Goal: Task Accomplishment & Management: Use online tool/utility

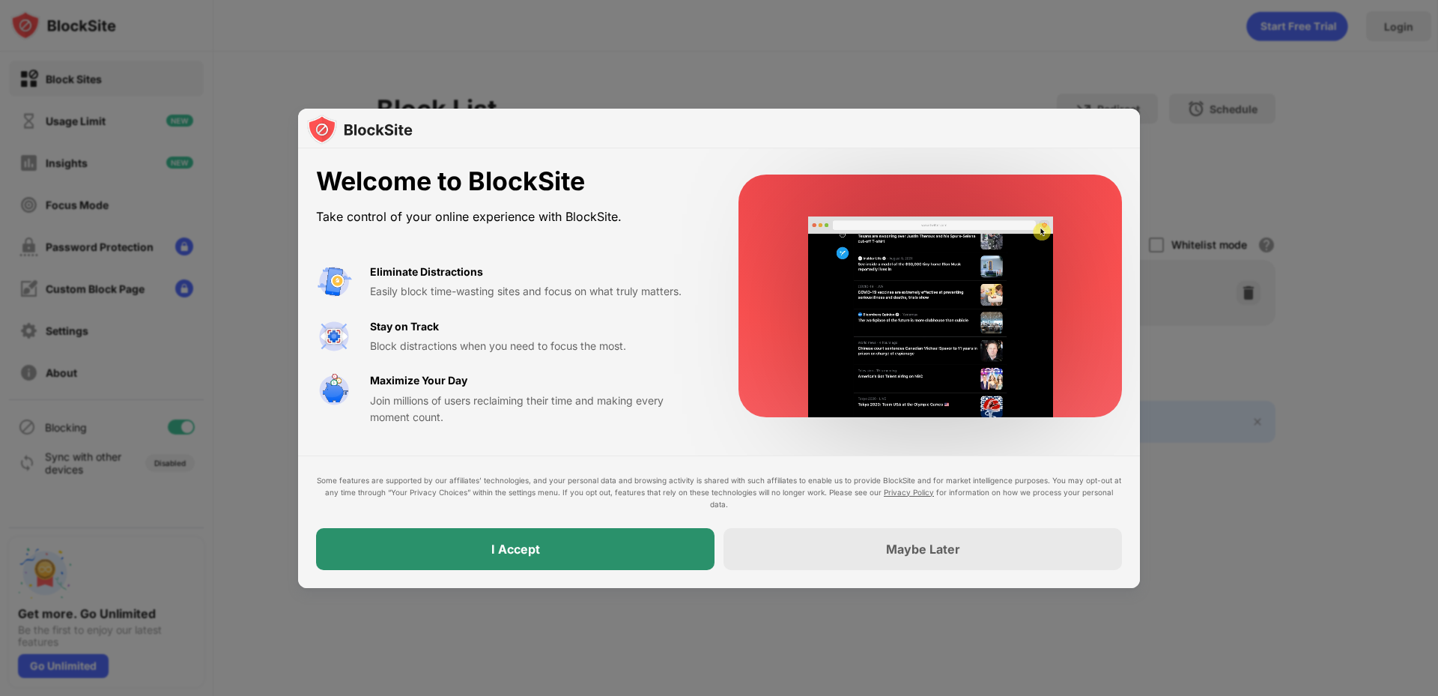
click at [619, 545] on div "I Accept" at bounding box center [515, 549] width 399 height 42
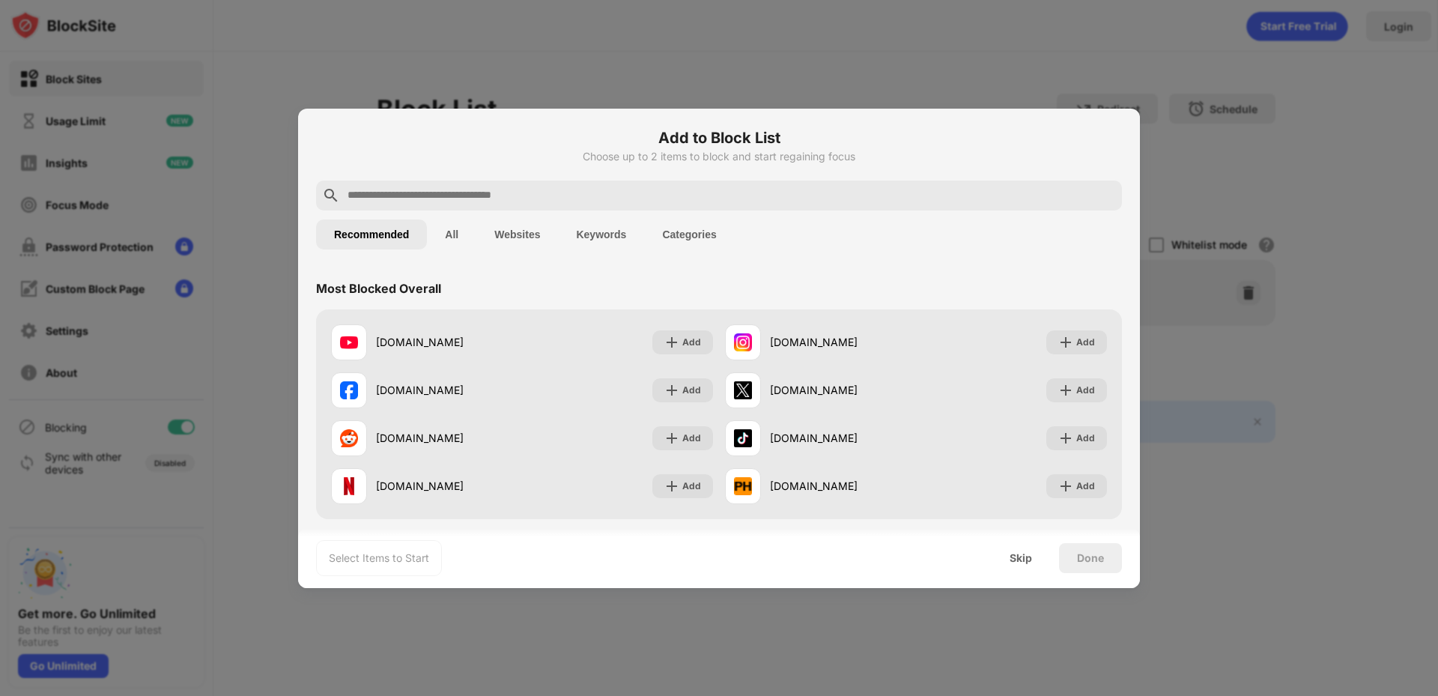
click at [611, 197] on input "text" at bounding box center [731, 196] width 770 height 18
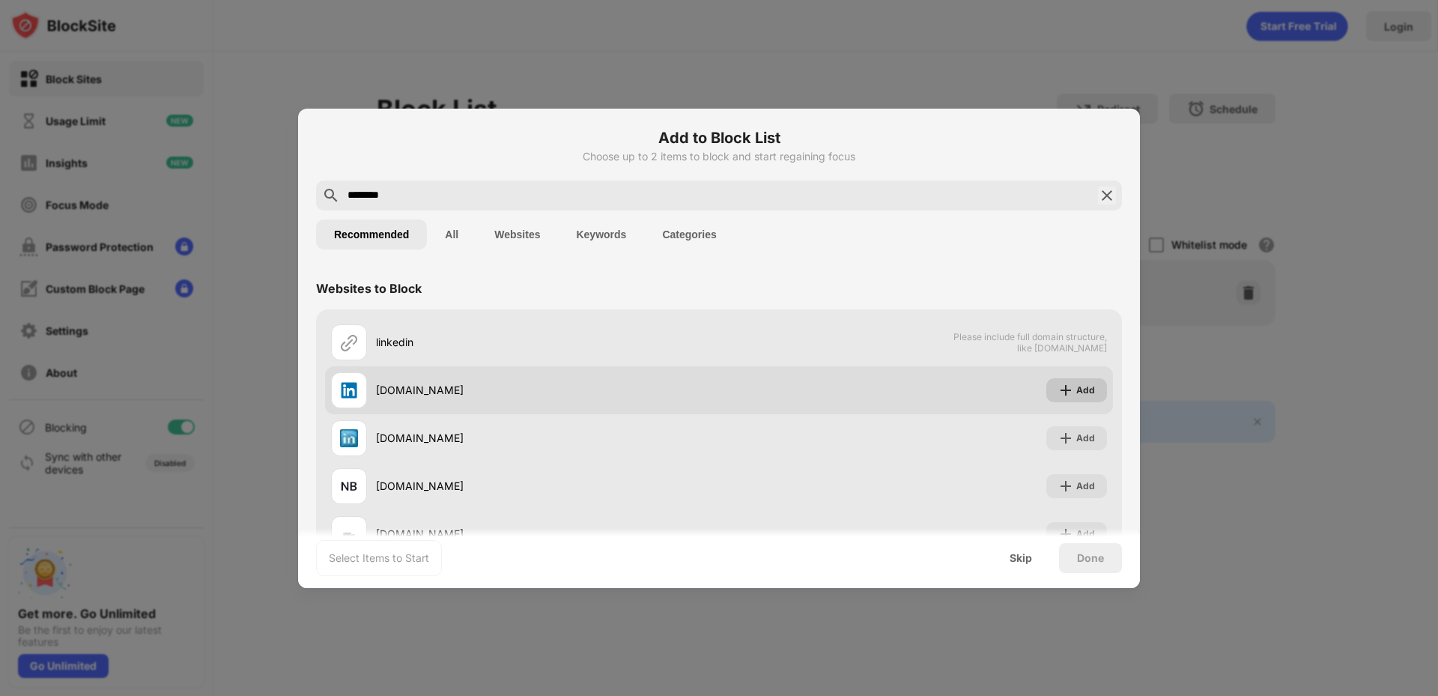
type input "********"
click at [1059, 387] on img at bounding box center [1065, 390] width 15 height 15
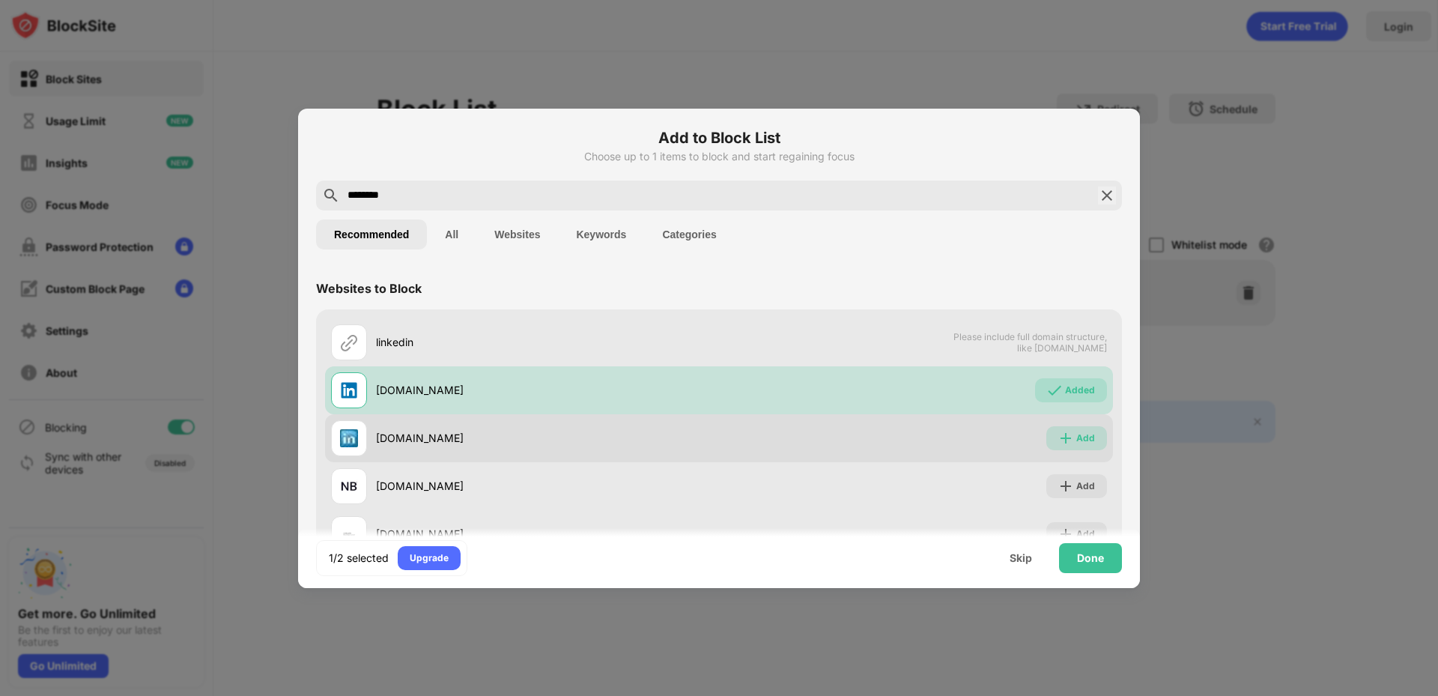
click at [1058, 434] on img at bounding box center [1065, 438] width 15 height 15
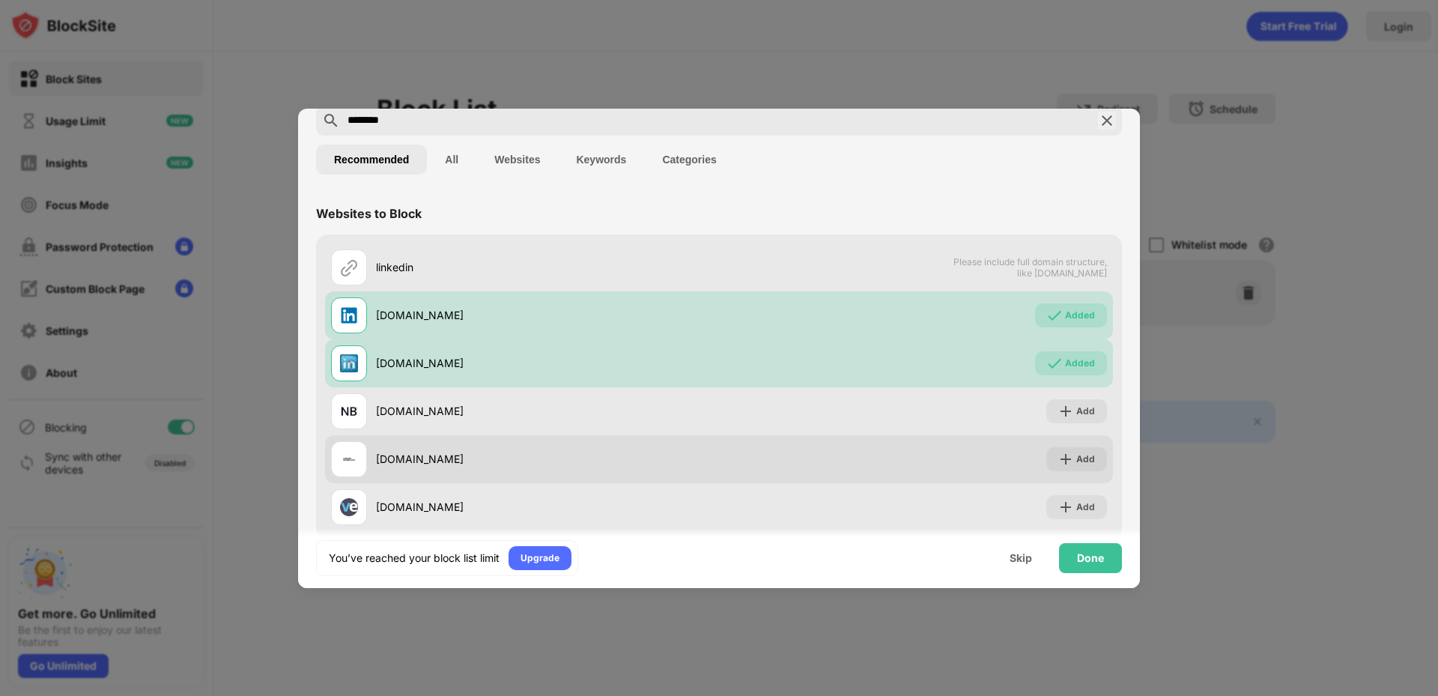
scroll to position [102, 0]
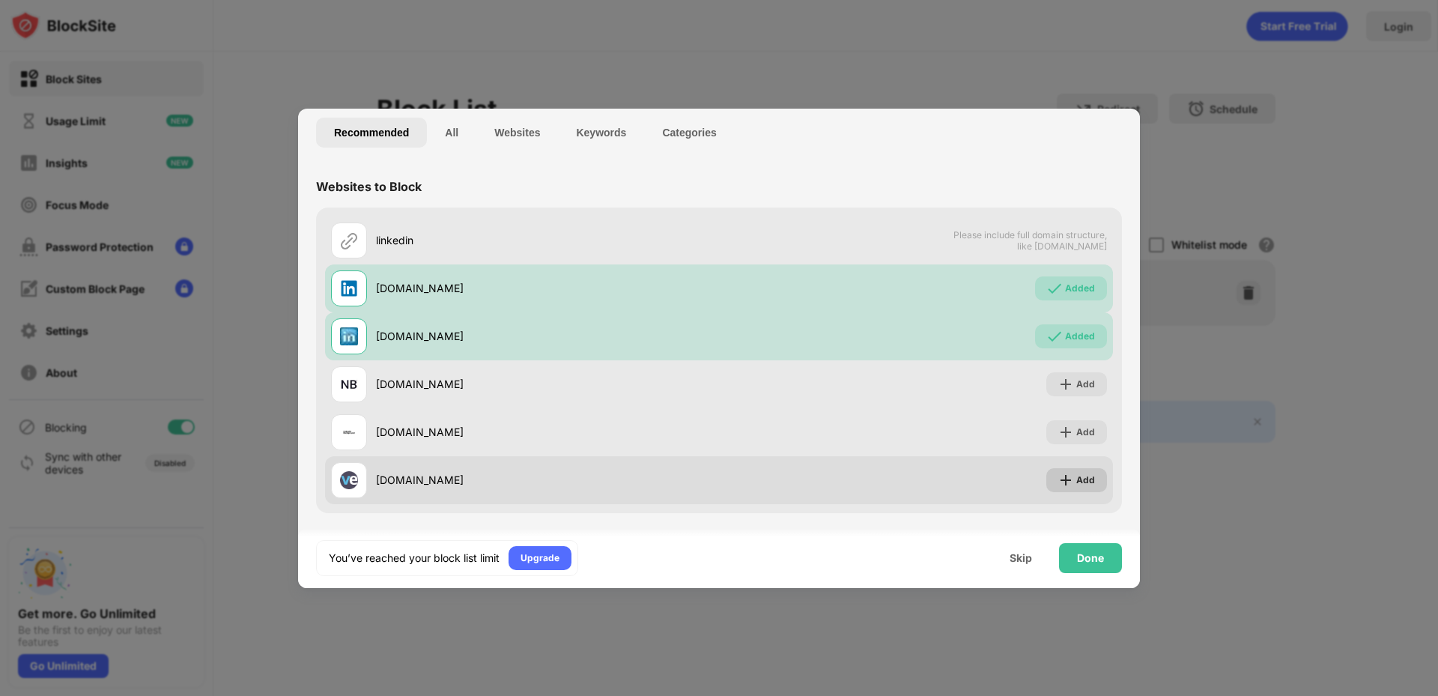
click at [1059, 478] on img at bounding box center [1065, 480] width 15 height 15
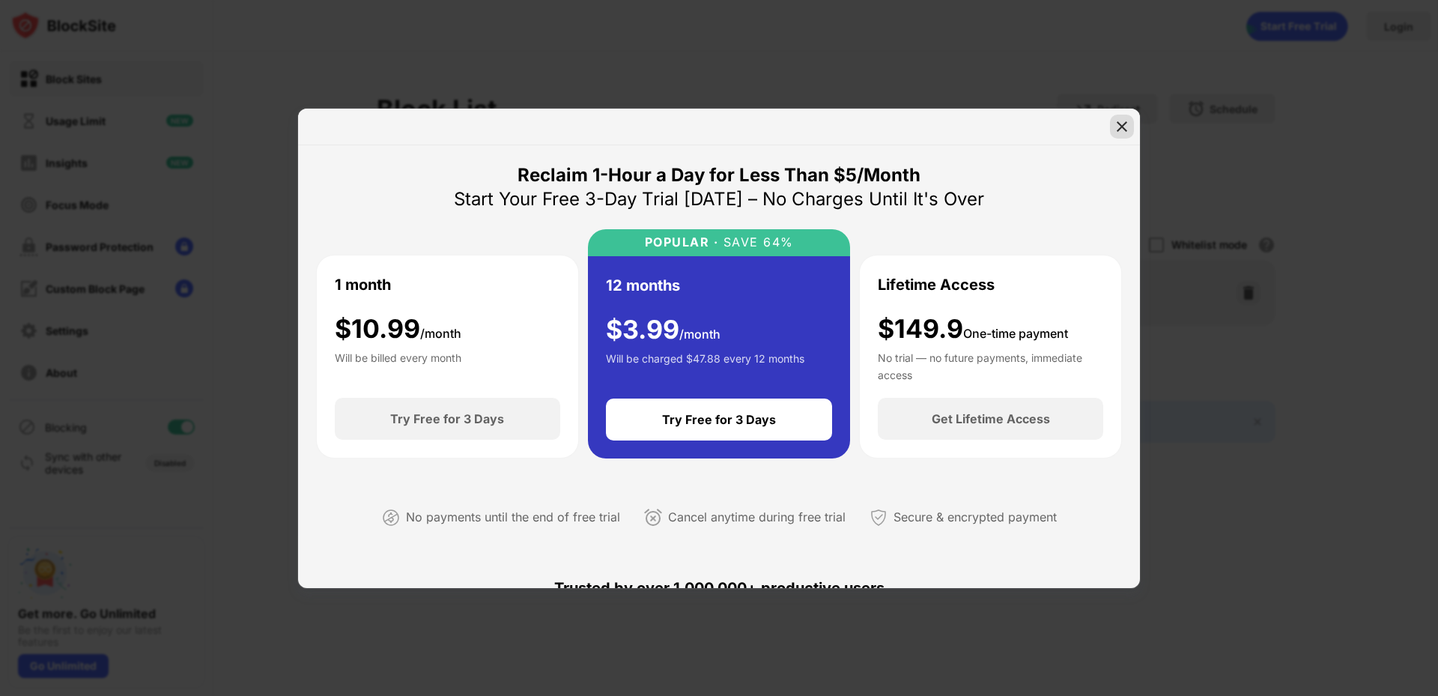
click at [1124, 125] on img at bounding box center [1122, 126] width 15 height 15
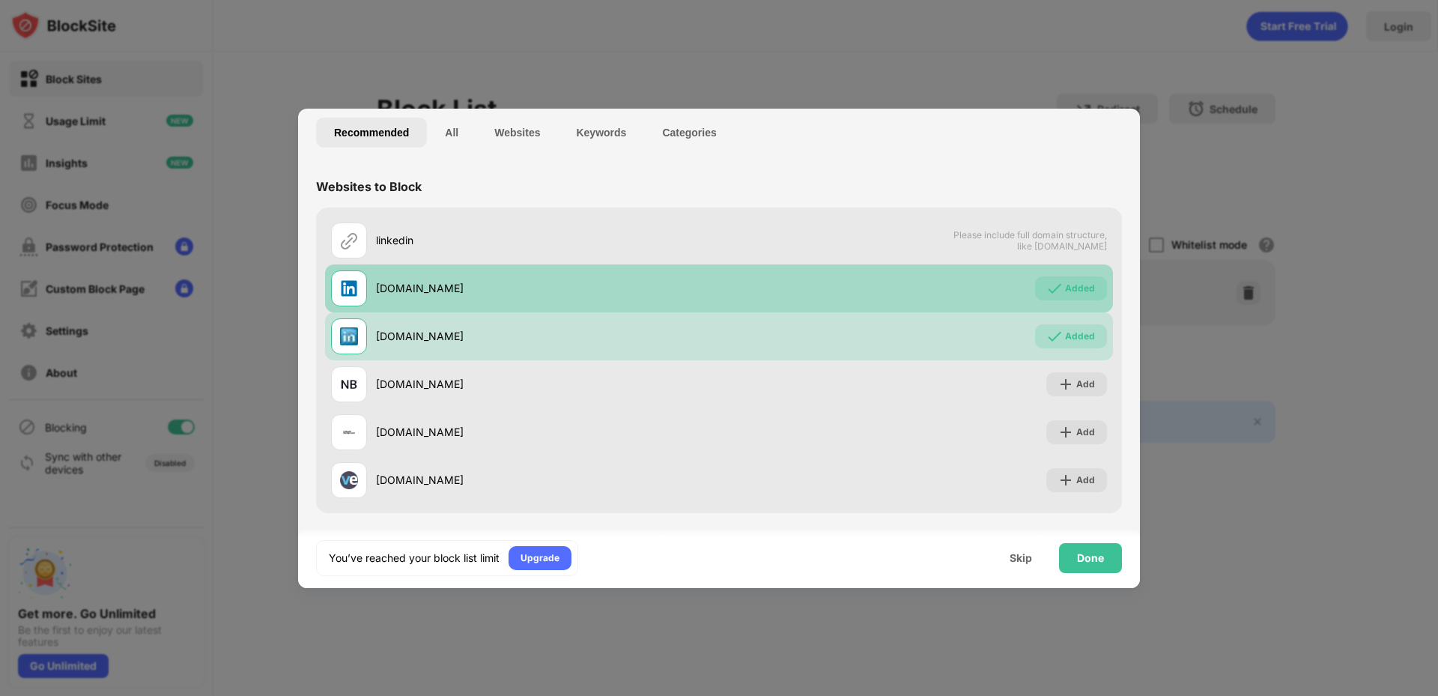
scroll to position [75, 0]
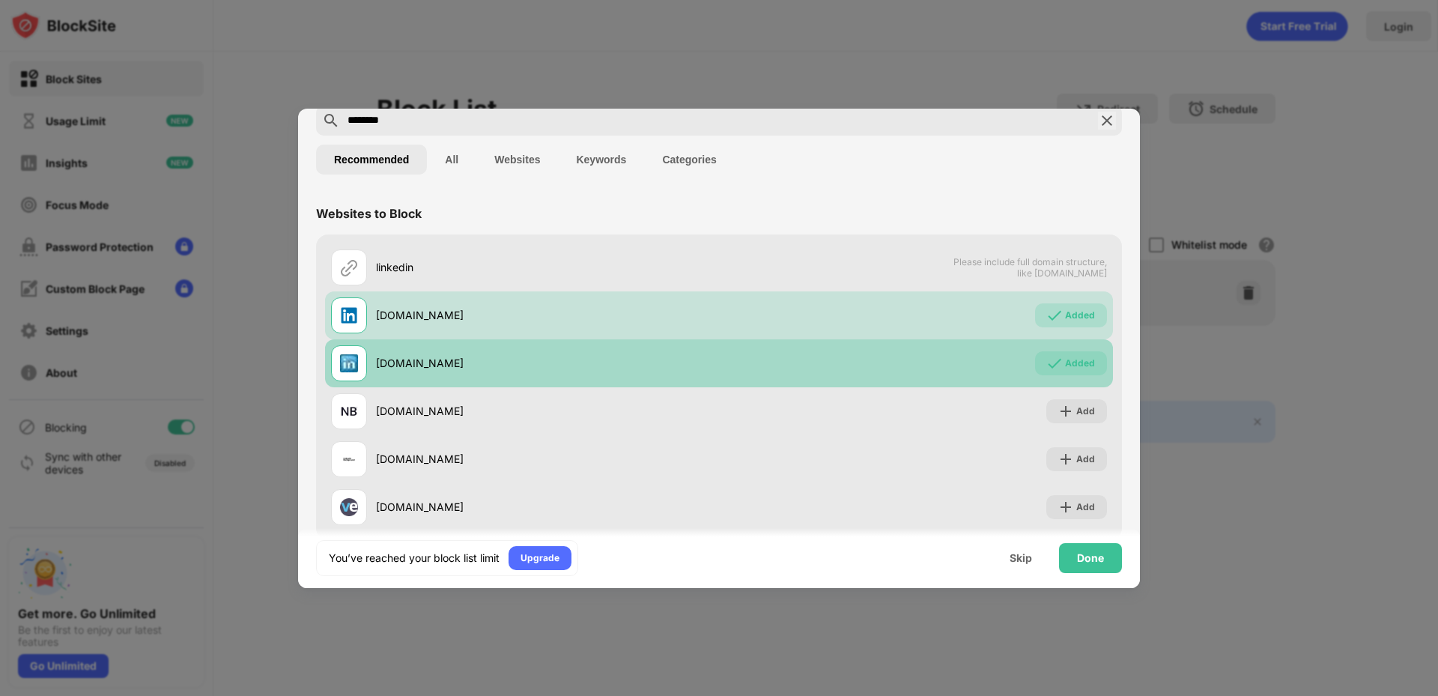
click at [1067, 356] on div "Added" at bounding box center [1080, 363] width 30 height 15
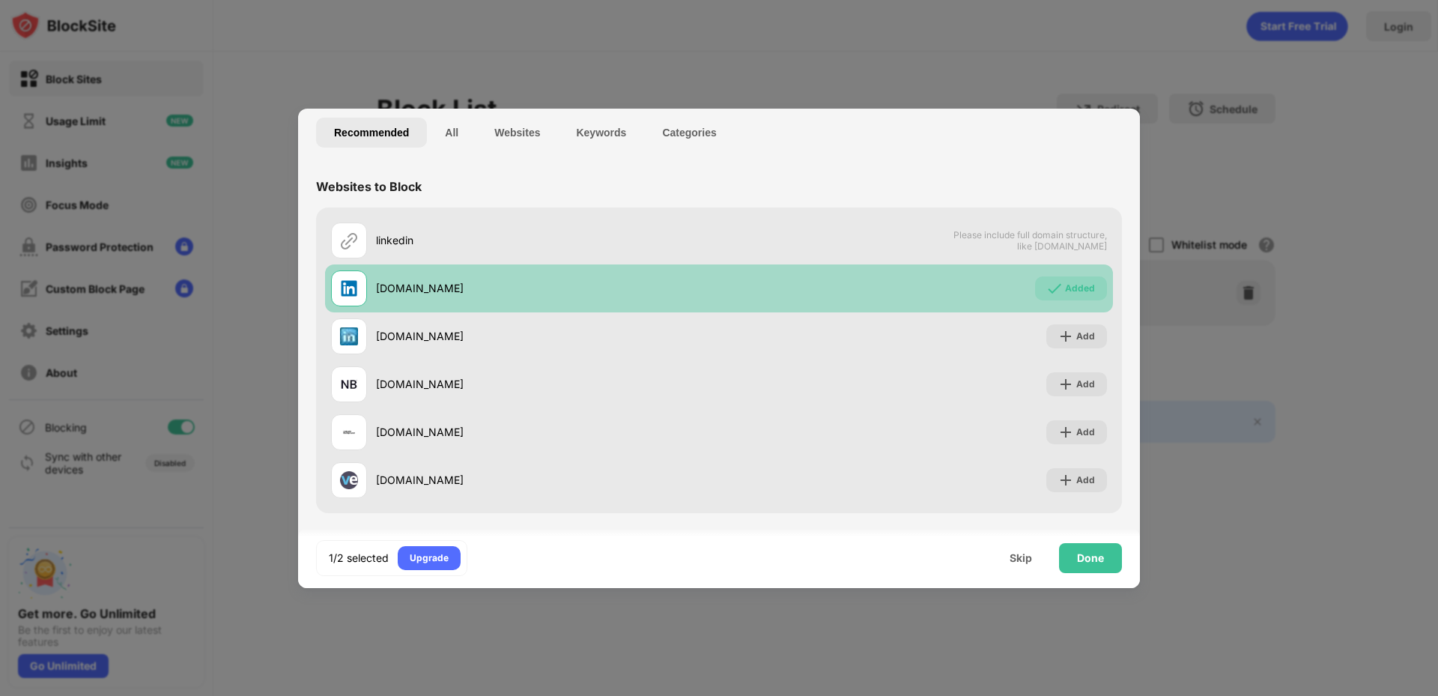
scroll to position [0, 0]
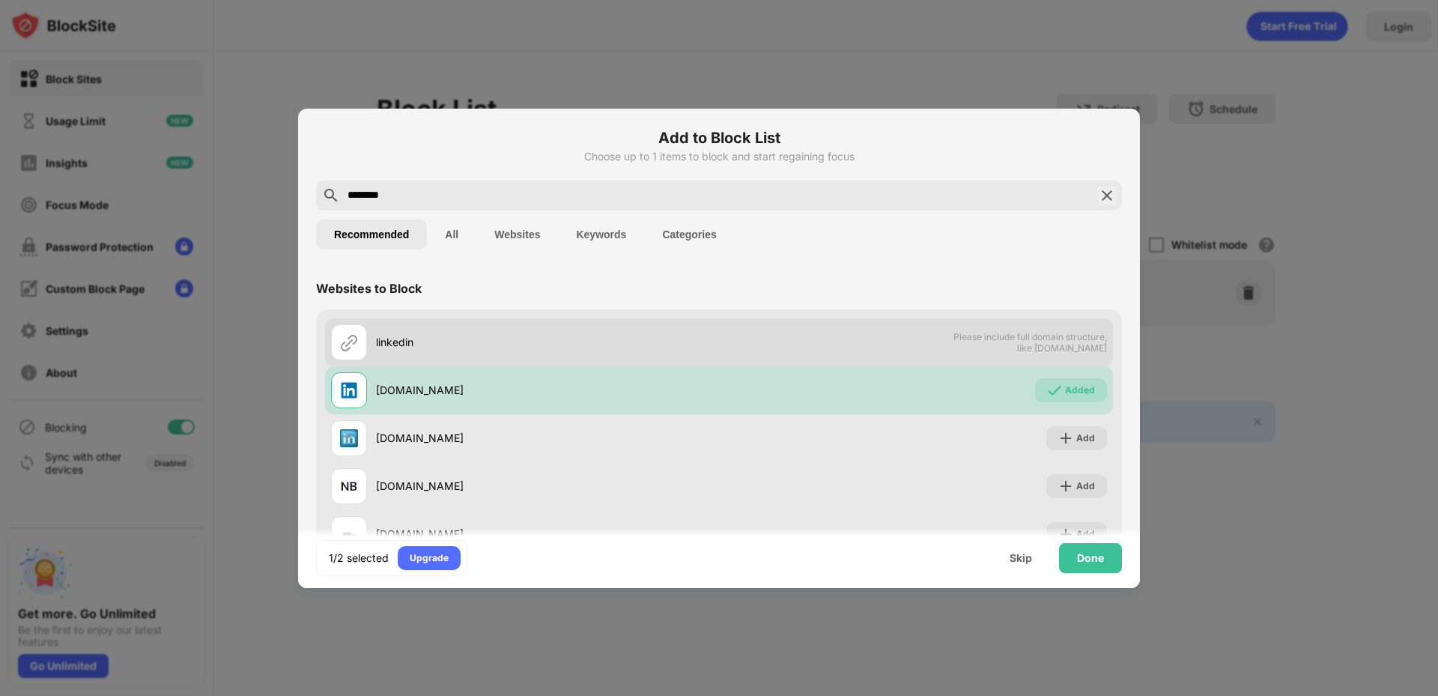
click at [1033, 348] on span "Please include full domain structure, like [DOMAIN_NAME]" at bounding box center [1030, 342] width 154 height 22
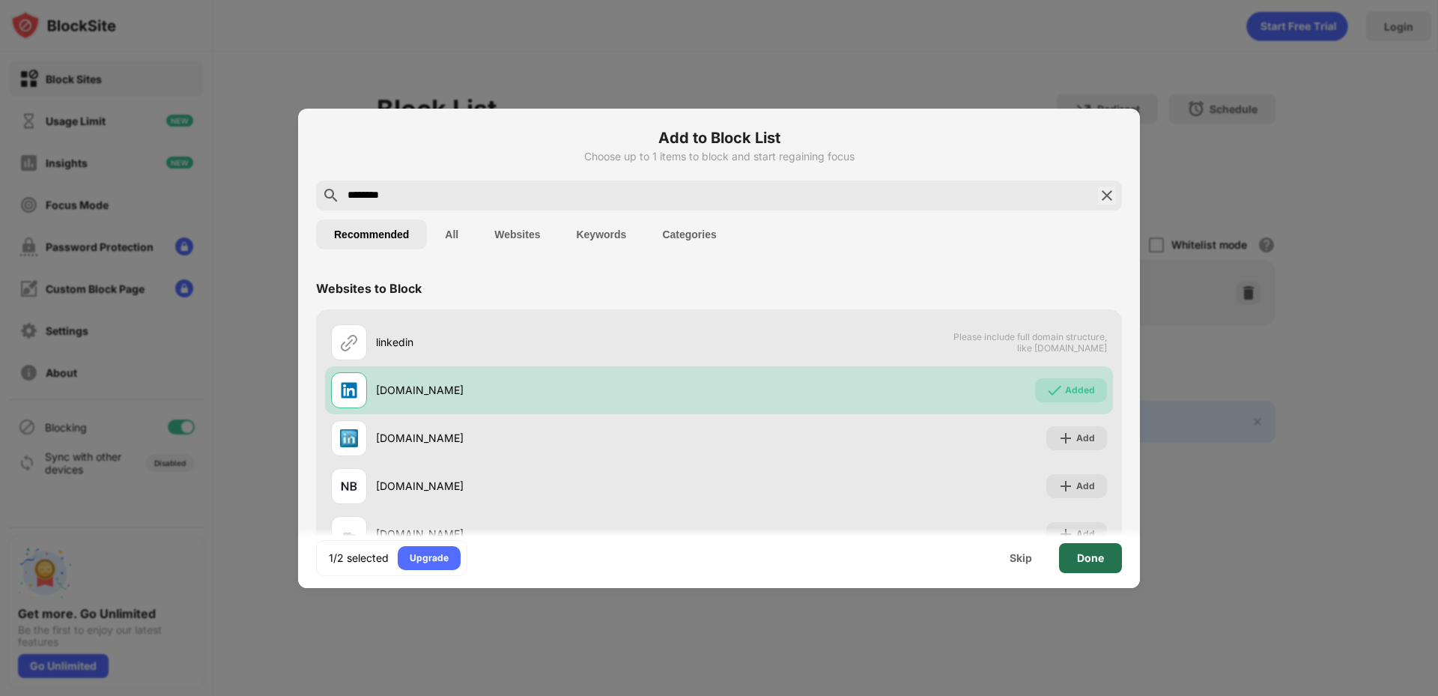
click at [1094, 557] on div "Done" at bounding box center [1090, 558] width 27 height 12
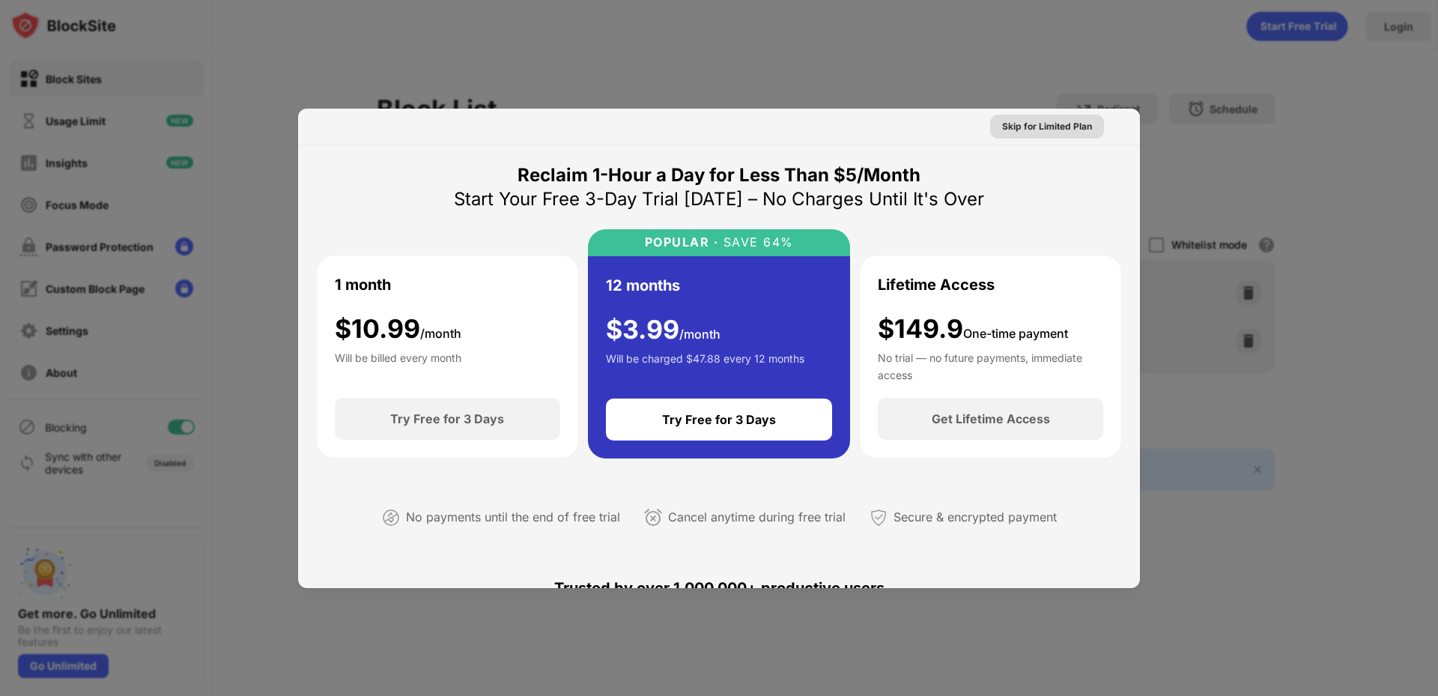
click at [1040, 128] on div "Skip for Limited Plan" at bounding box center [1047, 126] width 90 height 15
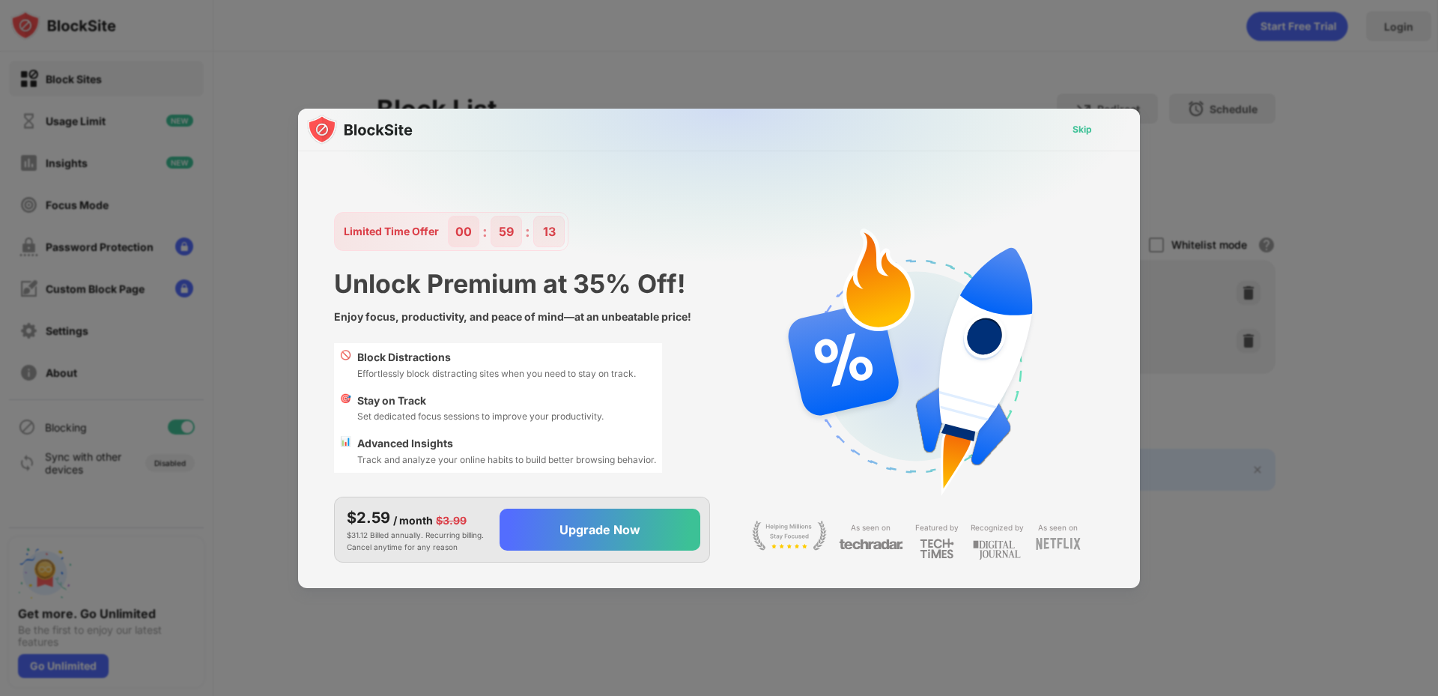
click at [1082, 128] on div "Skip" at bounding box center [1082, 129] width 19 height 15
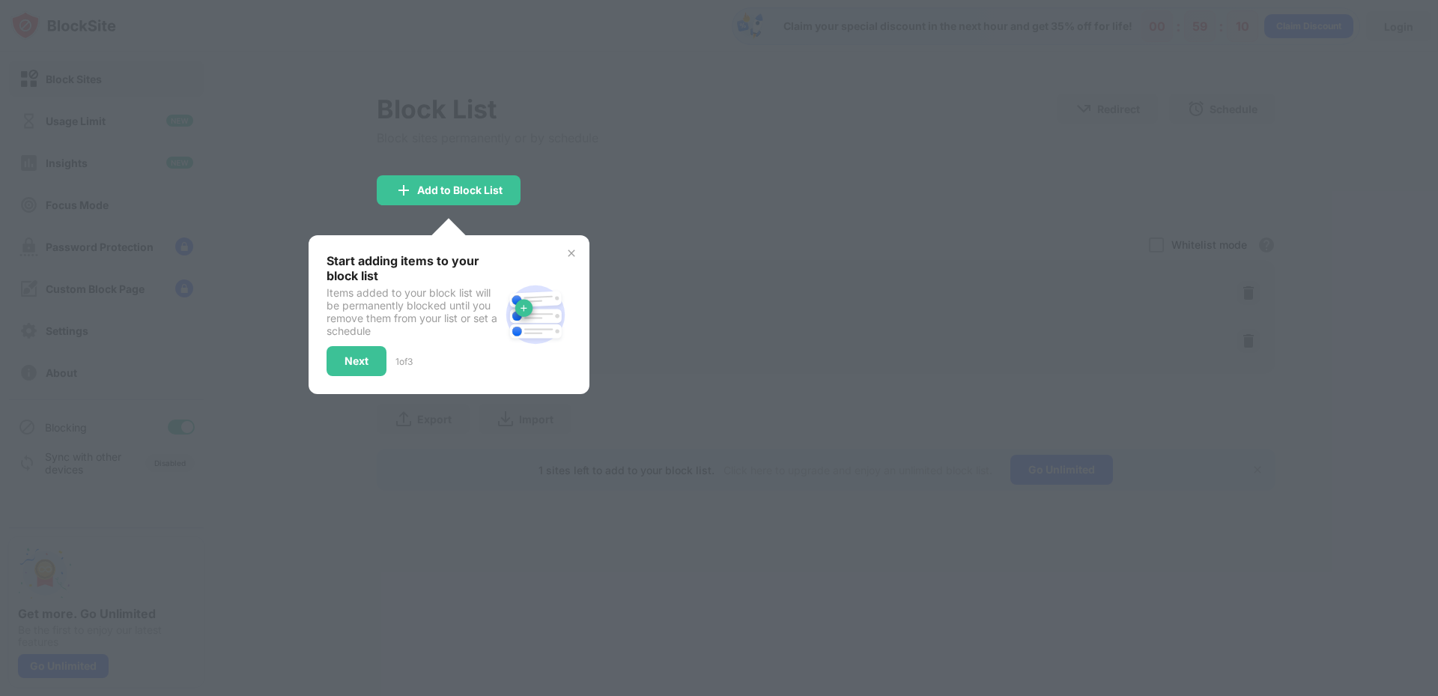
click at [572, 251] on img at bounding box center [572, 253] width 12 height 12
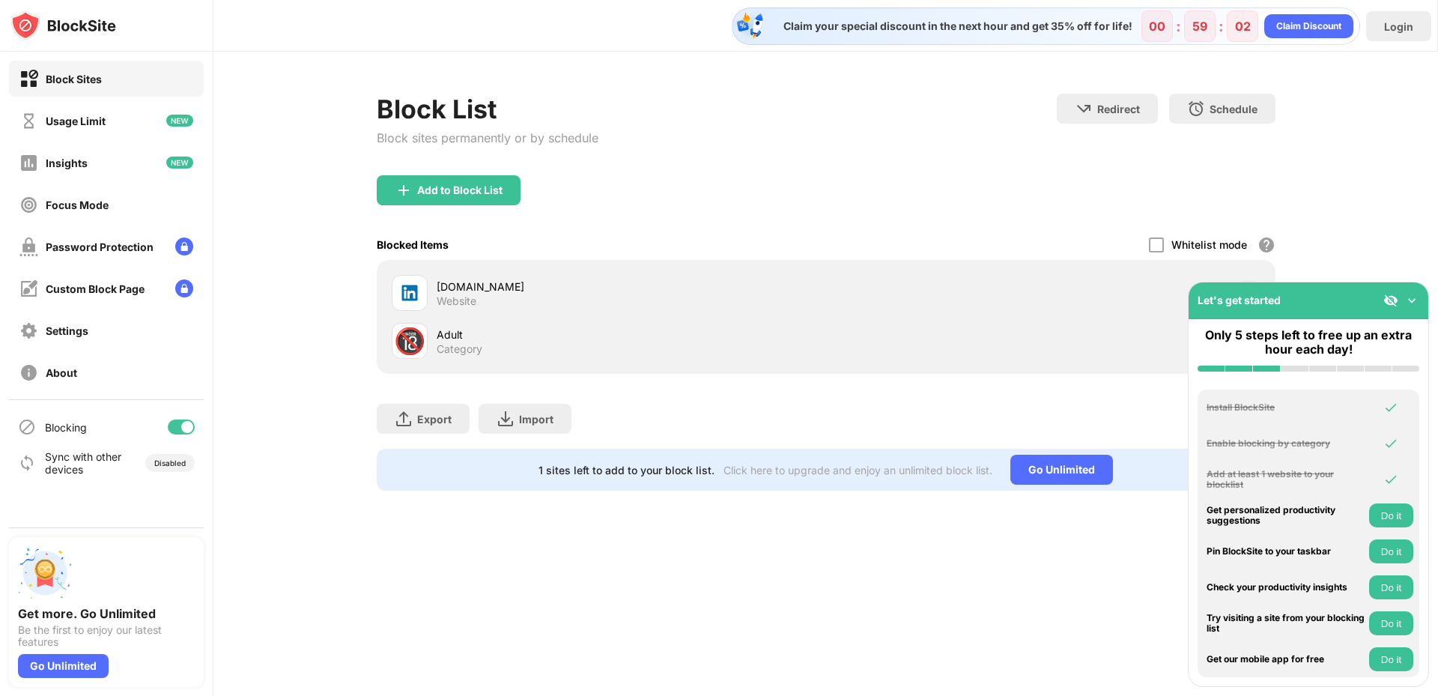
click at [1417, 298] on img at bounding box center [1412, 300] width 15 height 15
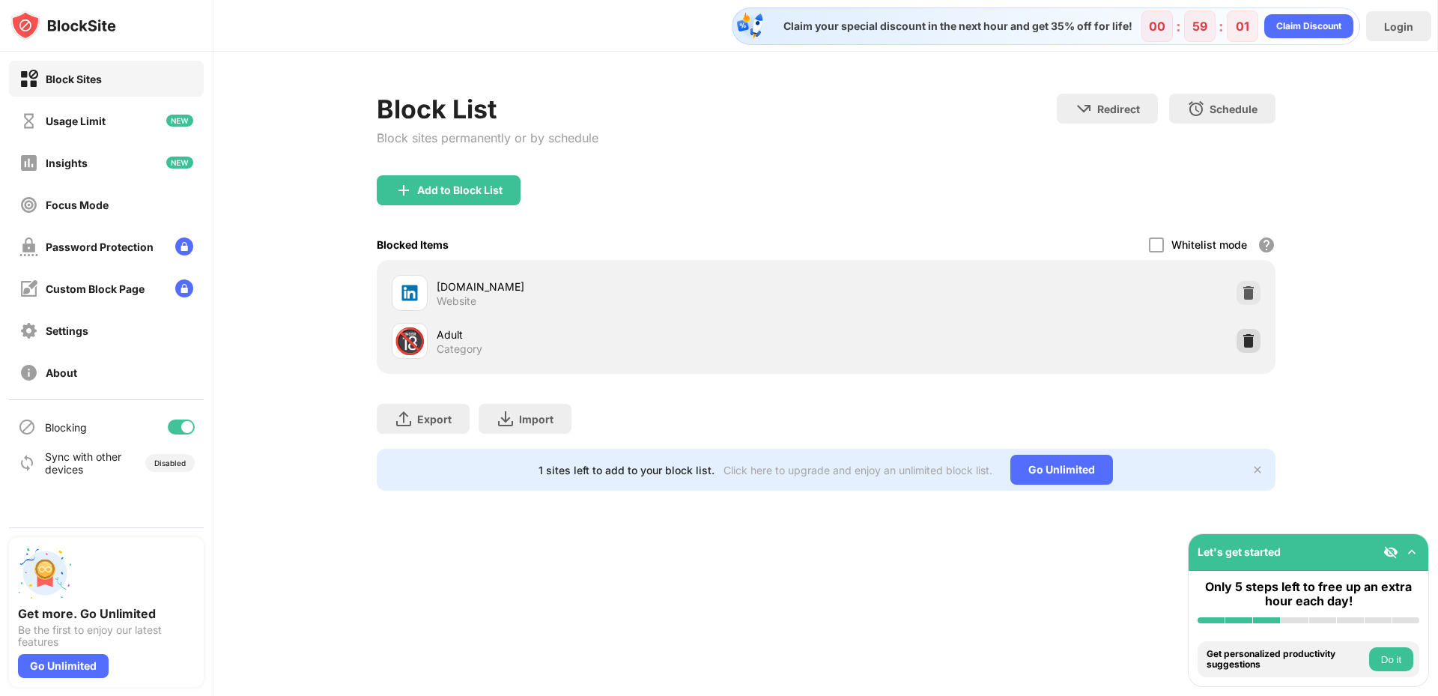
click at [1249, 339] on img at bounding box center [1248, 340] width 15 height 15
